Goal: Share content: Share content

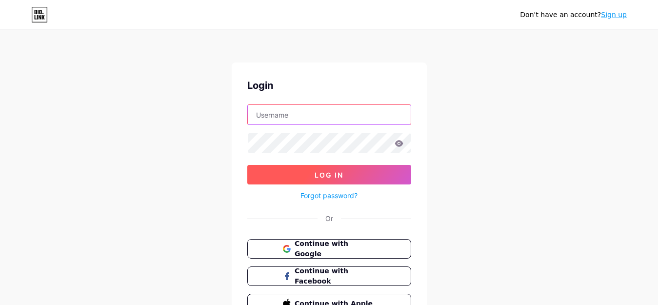
type input "mplb.smkmusaga@gmail.com"
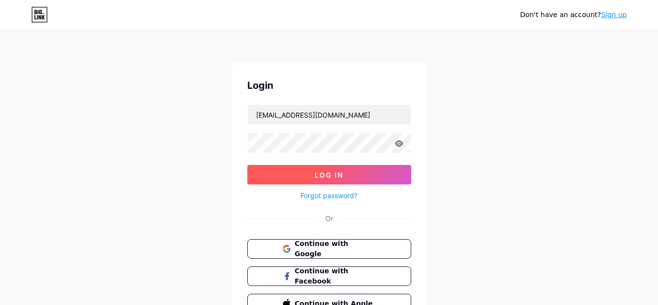
click at [332, 174] on span "Log In" at bounding box center [329, 175] width 29 height 8
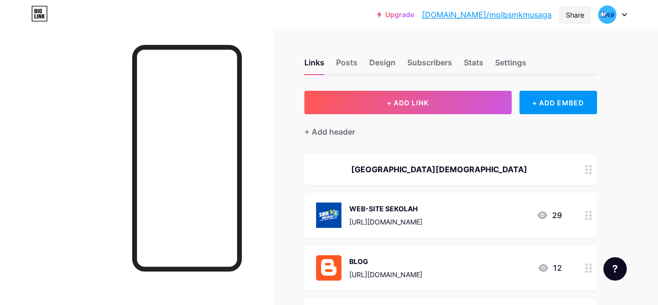
click at [571, 15] on div "Share" at bounding box center [575, 15] width 19 height 10
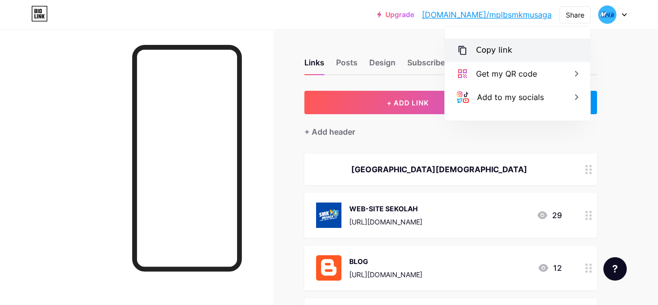
click at [513, 50] on div "Copy link" at bounding box center [517, 50] width 145 height 23
click at [485, 51] on div "Copy link" at bounding box center [494, 50] width 36 height 12
click at [469, 52] on div "Copy link" at bounding box center [517, 50] width 145 height 23
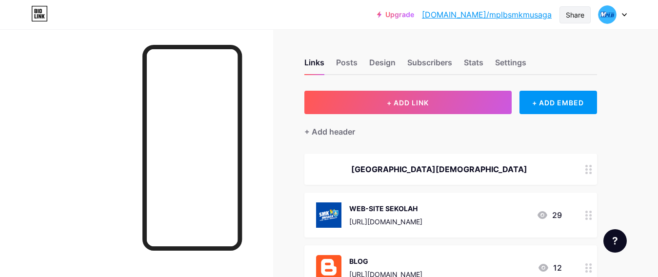
click at [571, 14] on div "Share" at bounding box center [575, 15] width 19 height 10
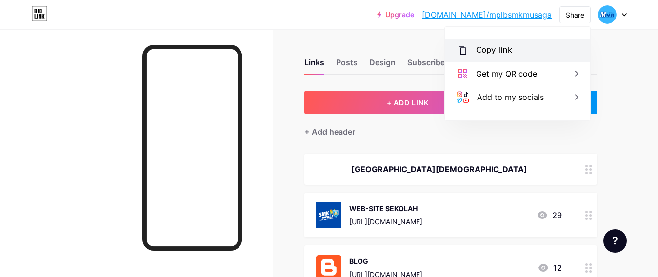
click at [506, 46] on div "Copy link" at bounding box center [494, 50] width 36 height 12
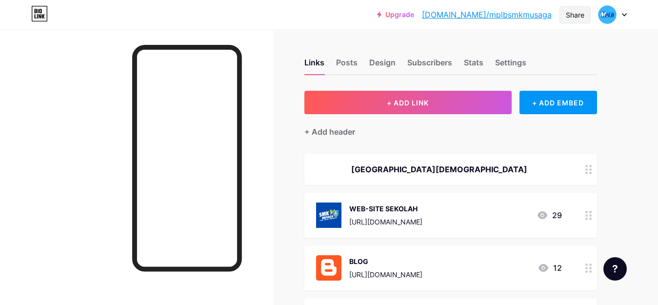
click at [578, 17] on div "Share" at bounding box center [575, 15] width 19 height 10
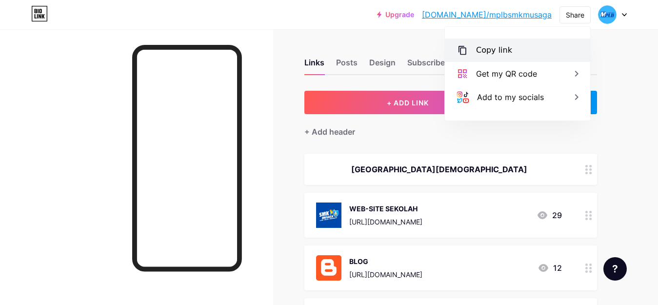
click at [517, 48] on div "Copy link" at bounding box center [517, 50] width 145 height 23
